Goal: Information Seeking & Learning: Learn about a topic

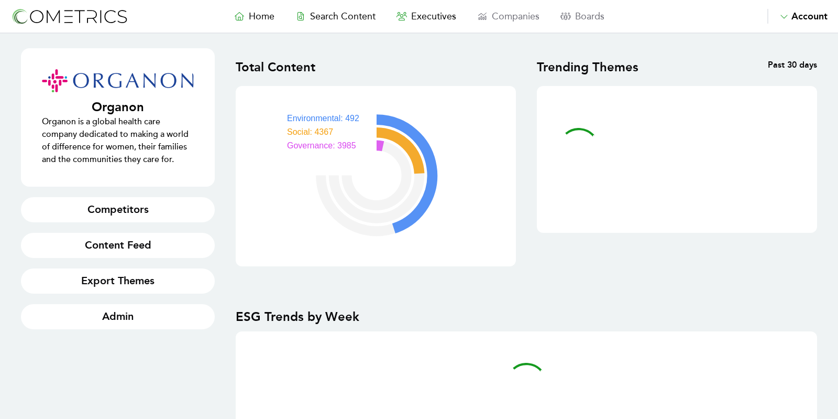
click at [103, 17] on img at bounding box center [69, 16] width 118 height 19
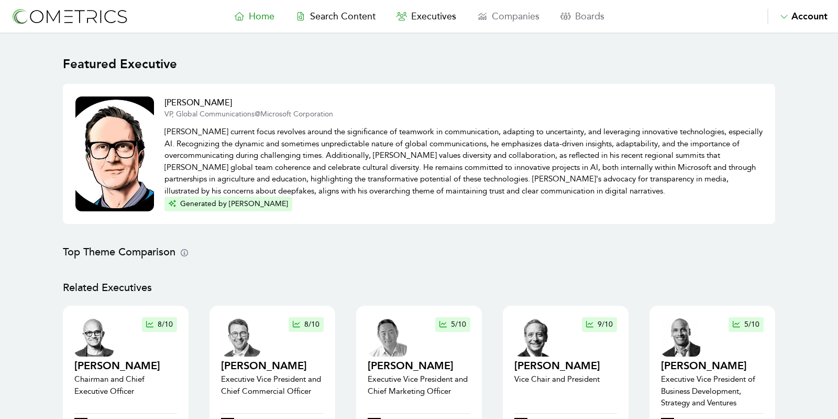
click at [218, 161] on p "[PERSON_NAME] current focus revolves around the significance of teamwork in com…" at bounding box center [464, 157] width 598 height 77
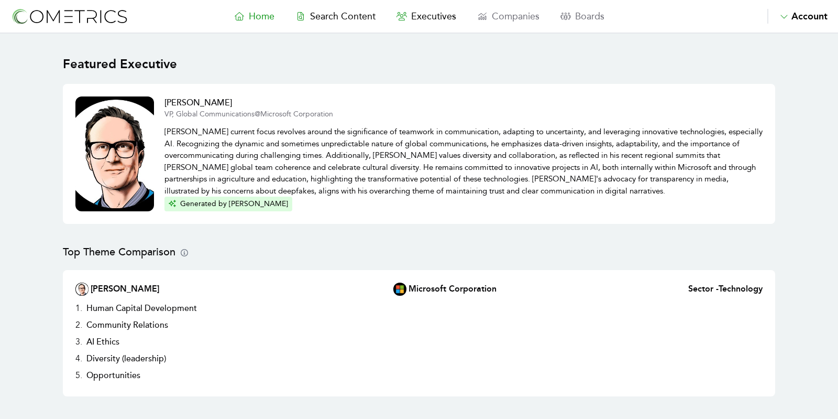
click at [75, 170] on div "[PERSON_NAME] VP, Global Communications @ Microsoft Corporation [PERSON_NAME] c…" at bounding box center [419, 154] width 713 height 140
click at [89, 171] on img at bounding box center [114, 153] width 79 height 115
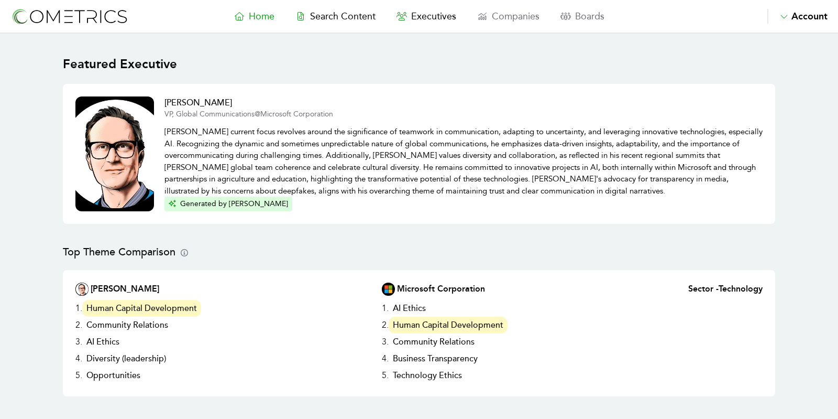
click at [108, 307] on h3 "Human Capital Development" at bounding box center [141, 308] width 119 height 17
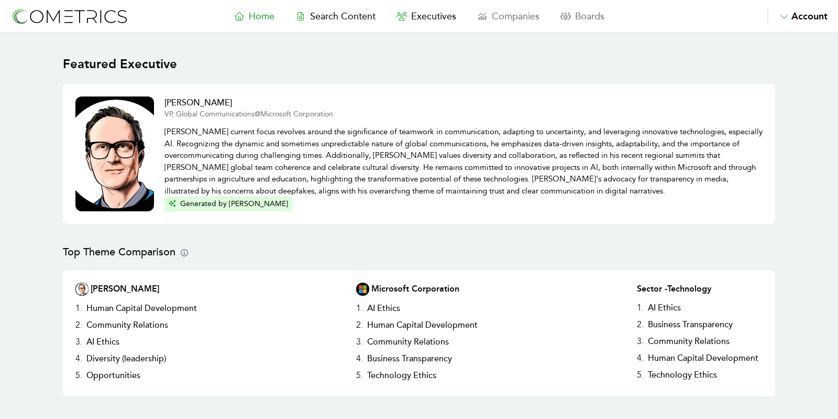
click at [329, 24] on nav "Home Search Content Executives Companies Boards Saved Alerts Nominate Account A…" at bounding box center [419, 17] width 838 height 34
click at [333, 14] on span "Search Content" at bounding box center [343, 16] width 66 height 12
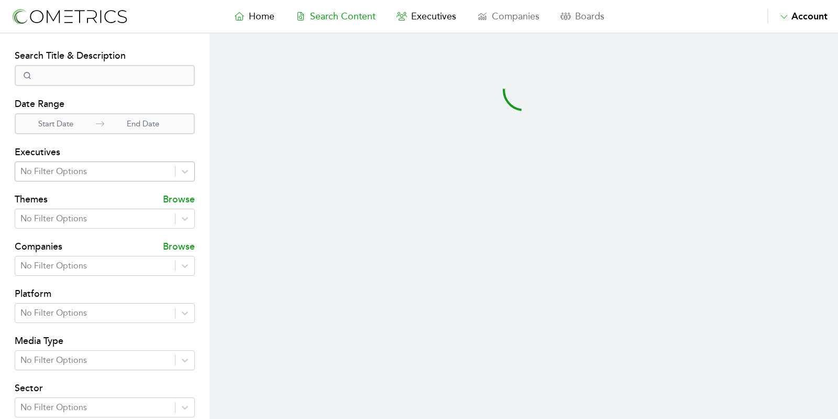
click at [116, 174] on div at bounding box center [94, 171] width 149 height 15
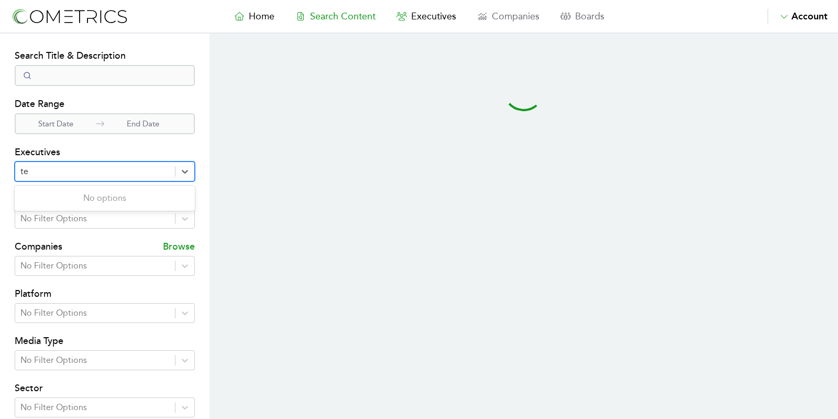
type input "tec"
select select "50"
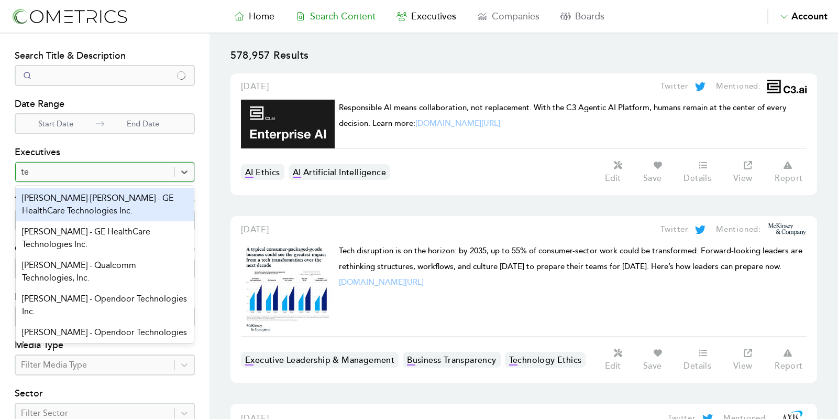
type input "t"
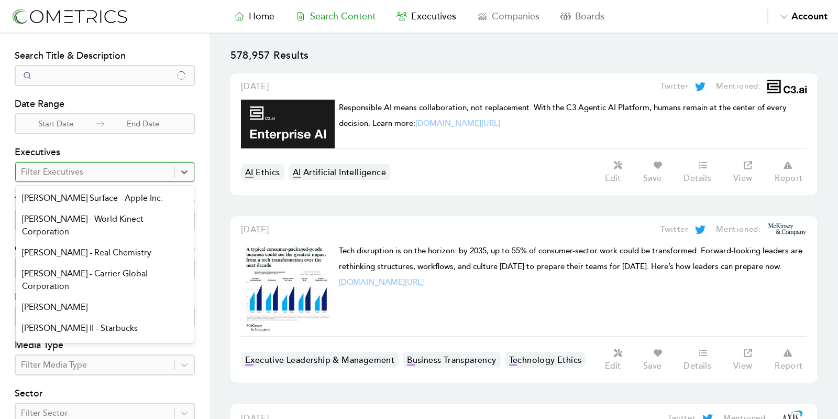
click at [3, 228] on section "Search Filters Search Title & Description Date Range Start Date End Date Execut…" at bounding box center [105, 301] width 210 height 535
click at [5, 119] on section "Search Filters Search Title & Description Date Range Start Date End Date Execut…" at bounding box center [105, 301] width 210 height 535
click at [105, 63] on h4 "Search Title & Description" at bounding box center [105, 56] width 180 height 17
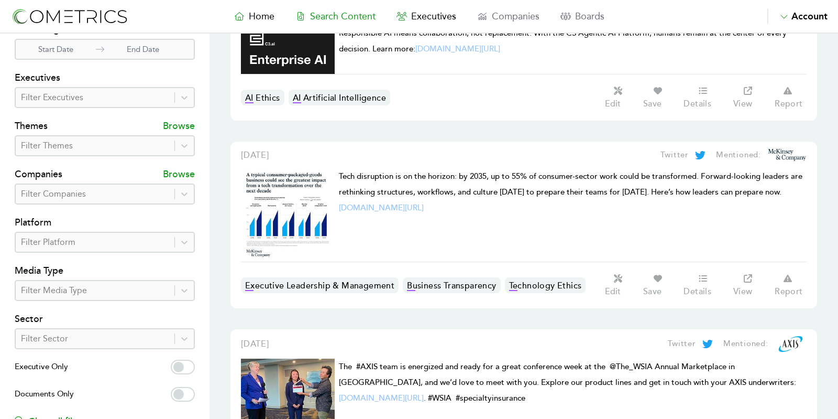
scroll to position [79, 0]
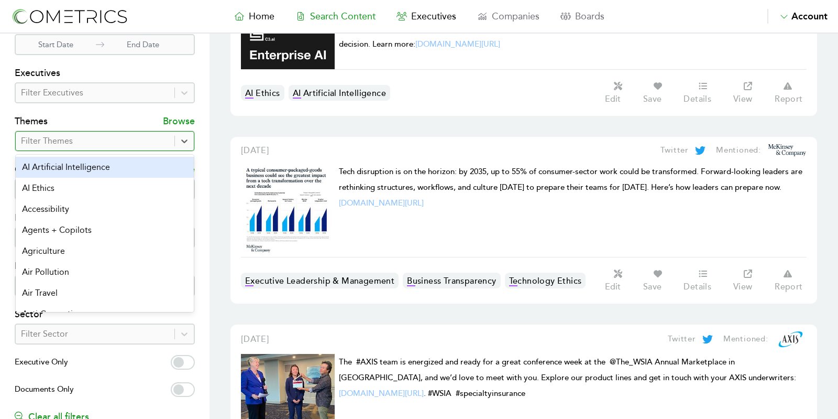
click at [84, 132] on div "Filter Themes" at bounding box center [95, 141] width 159 height 19
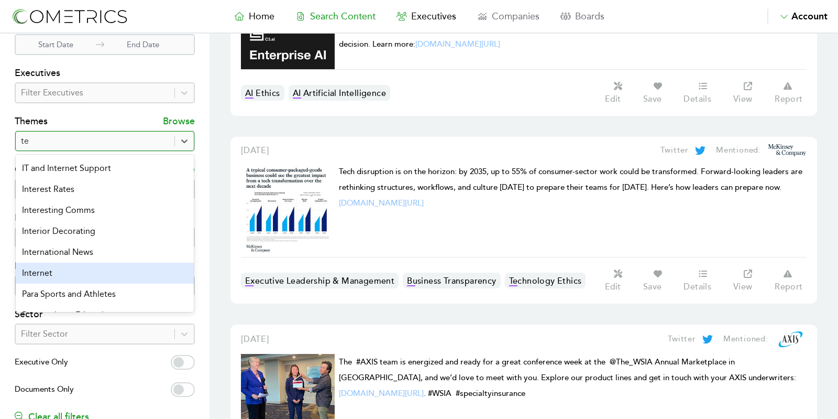
scroll to position [369, 0]
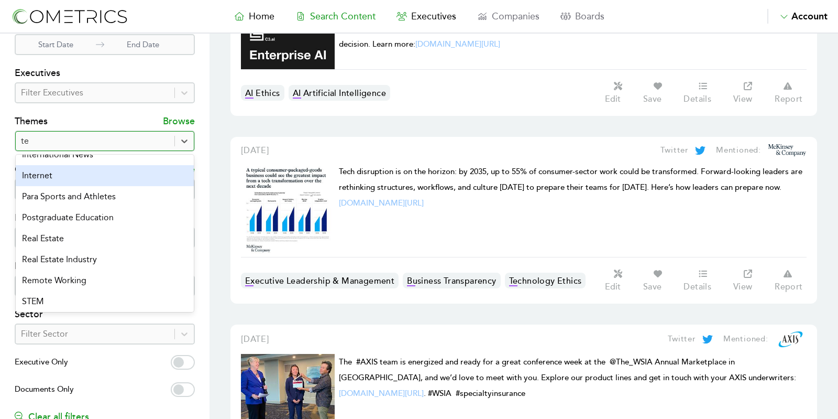
type input "t"
type input "eth"
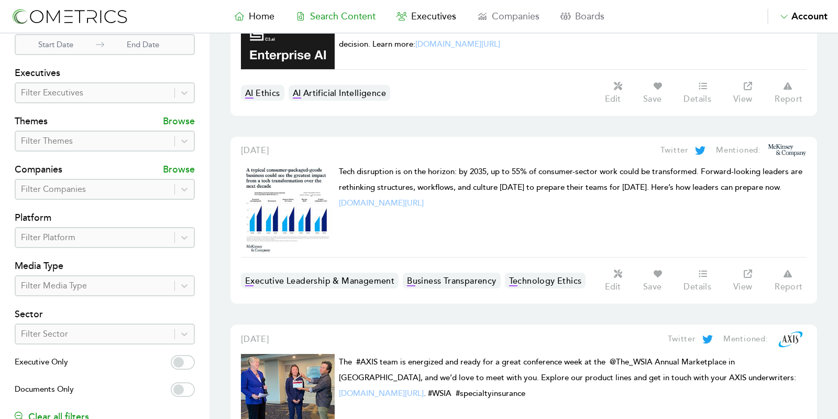
click at [57, 12] on img at bounding box center [69, 16] width 118 height 19
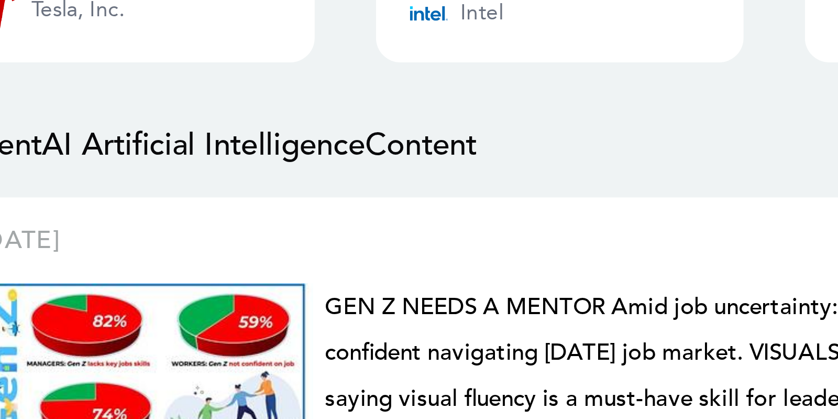
scroll to position [992, 0]
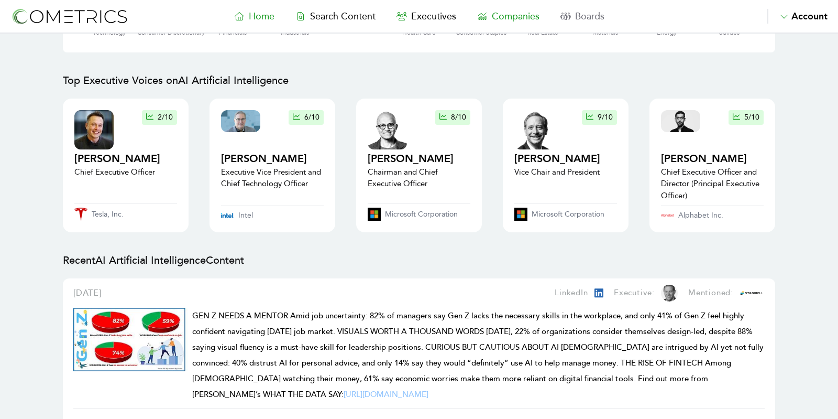
click at [532, 15] on span "Companies" at bounding box center [516, 16] width 48 height 12
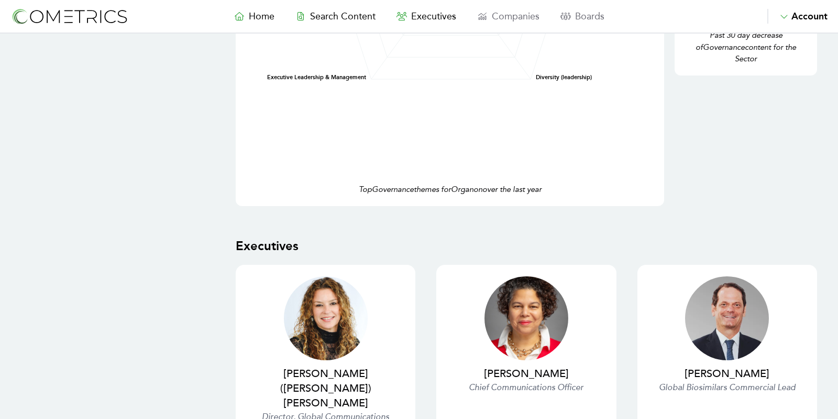
scroll to position [2709, 0]
